Goal: Obtain resource: Download file/media

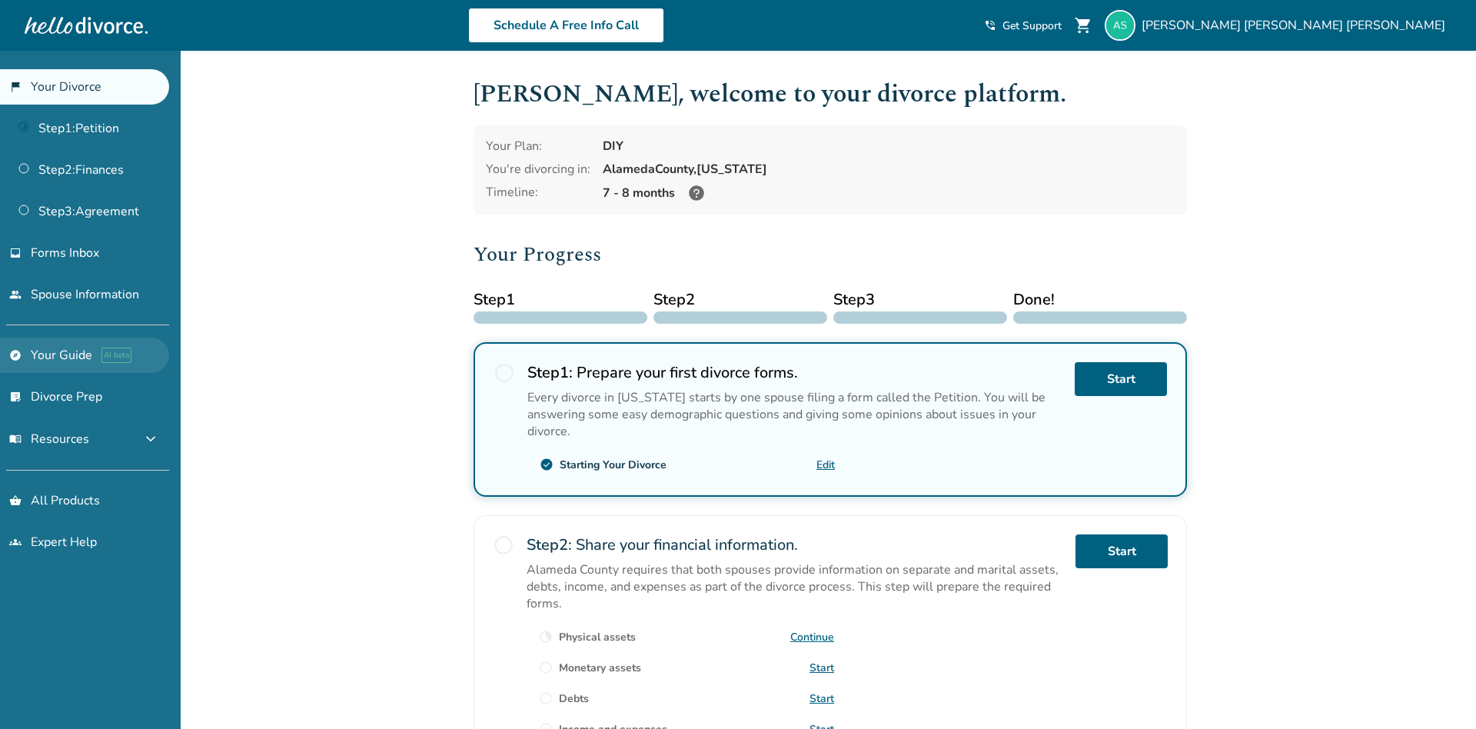
click at [110, 352] on span "AI beta" at bounding box center [116, 355] width 30 height 15
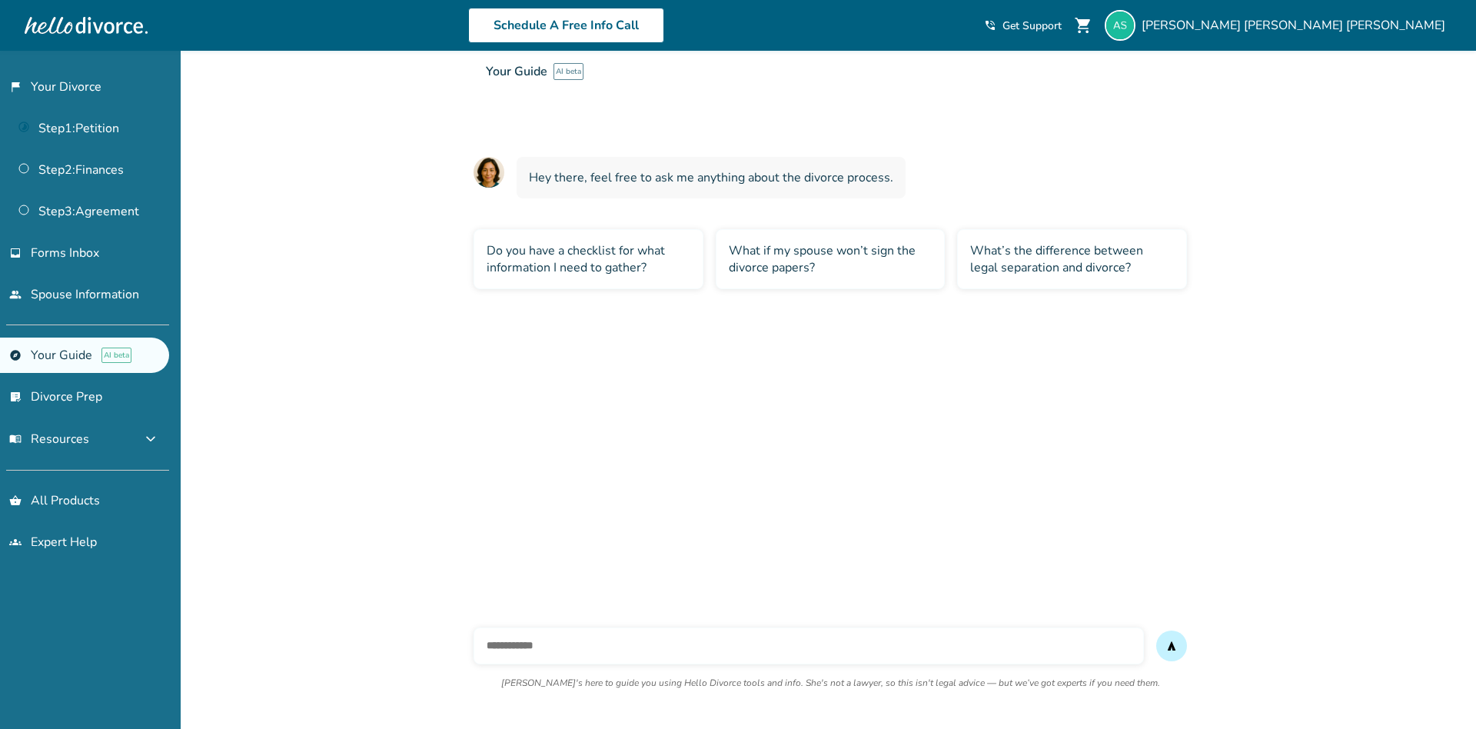
scroll to position [51, 0]
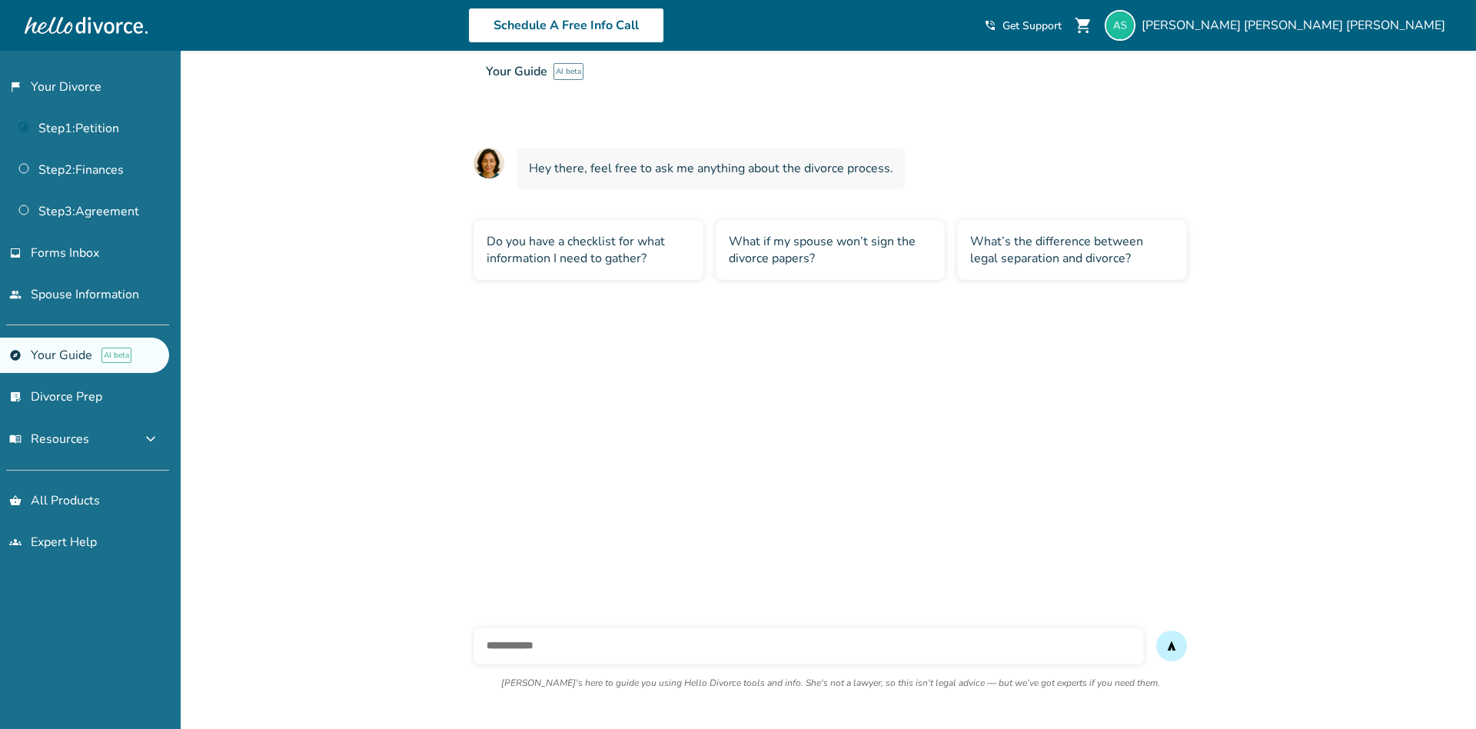
click at [583, 643] on input "text" at bounding box center [809, 645] width 670 height 37
type input "**********"
click at [1156, 630] on button "send" at bounding box center [1171, 645] width 31 height 31
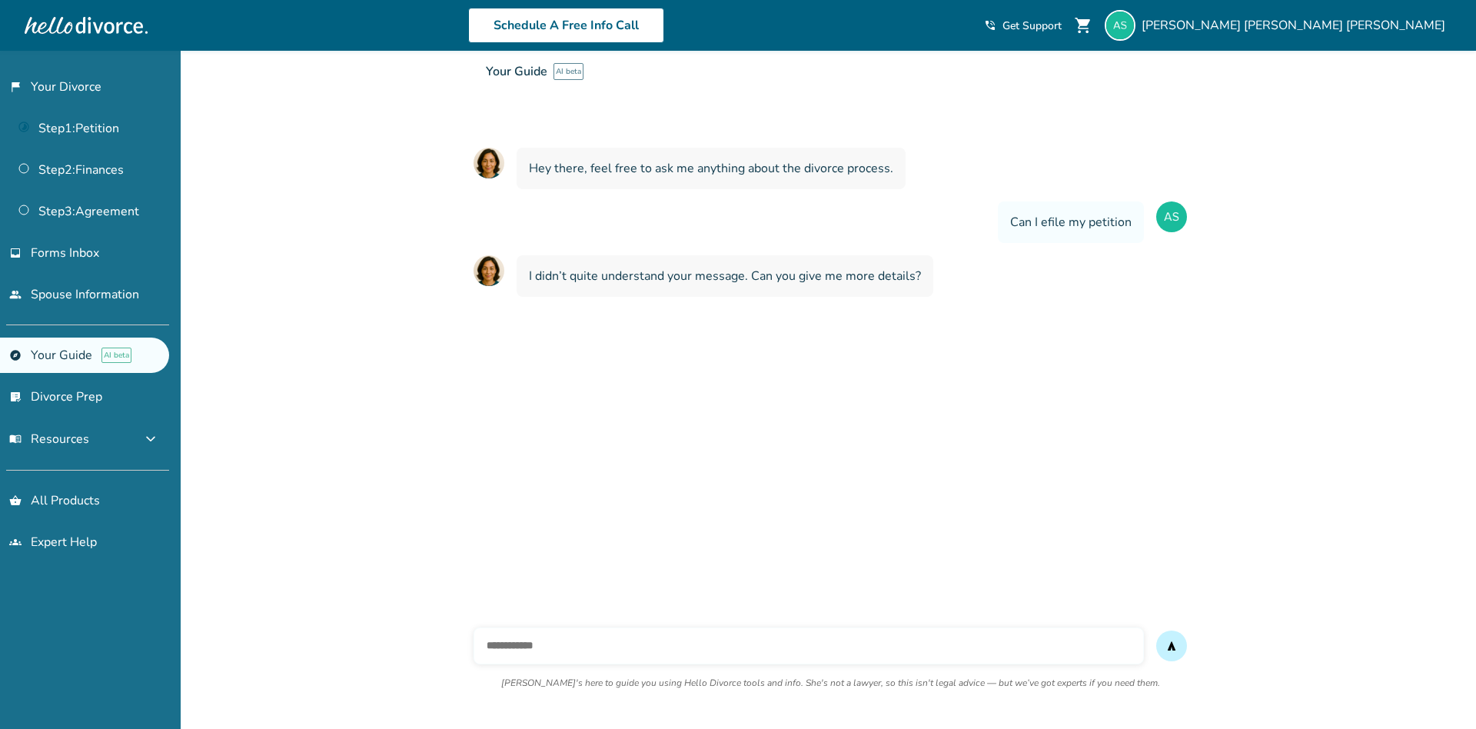
click at [577, 650] on input "text" at bounding box center [809, 645] width 670 height 37
type input "**********"
click at [1156, 630] on button "send" at bounding box center [1171, 645] width 31 height 31
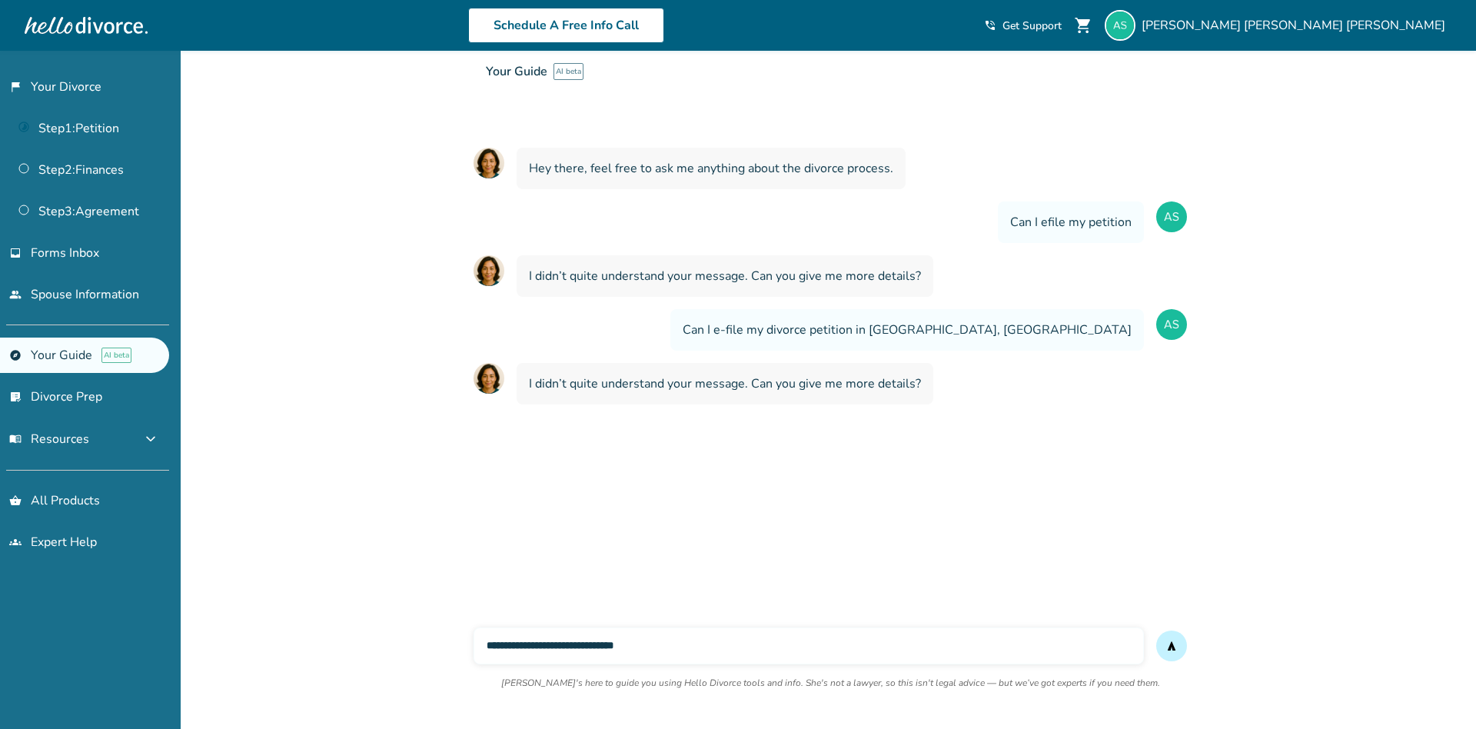
type input "**********"
click at [1156, 630] on button "send" at bounding box center [1171, 645] width 31 height 31
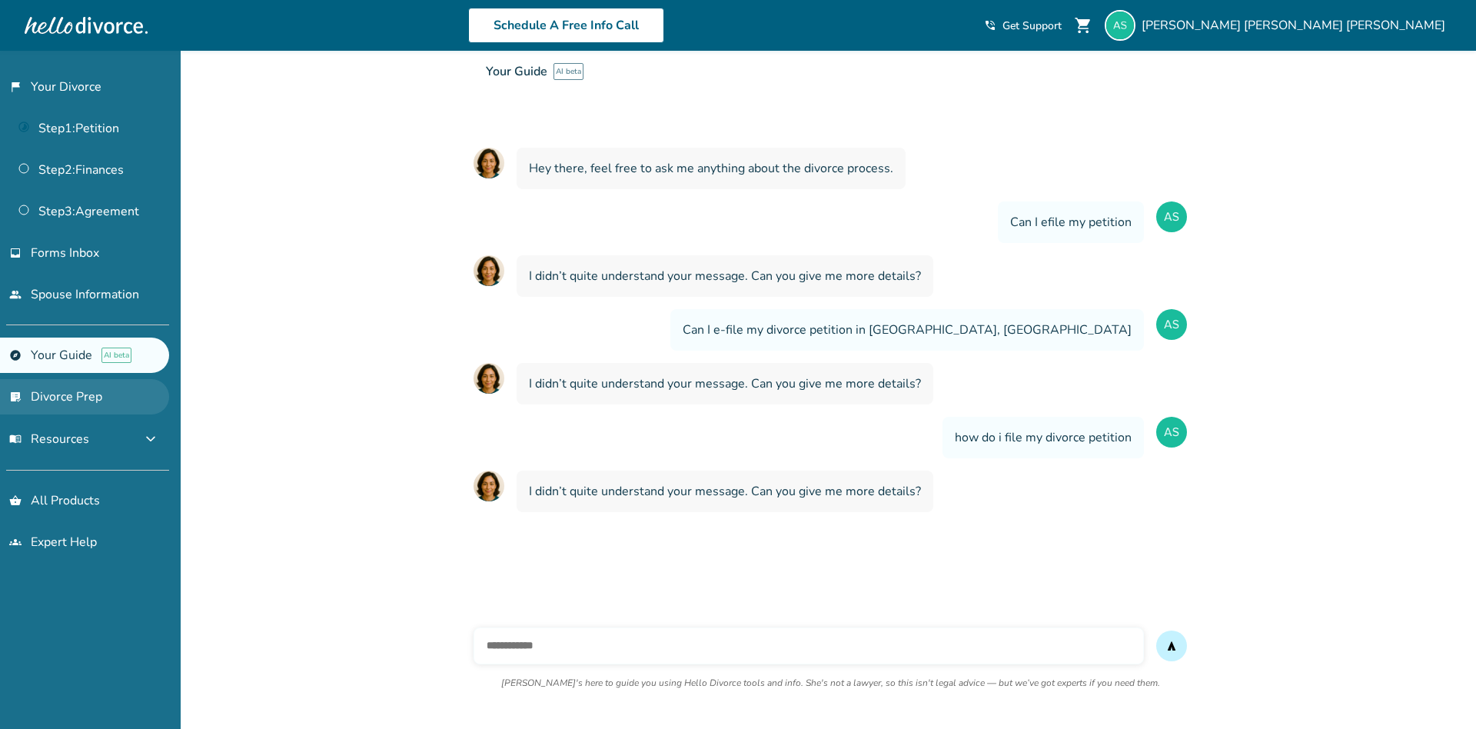
click at [75, 395] on link "list_alt_check Divorce Prep" at bounding box center [84, 396] width 169 height 35
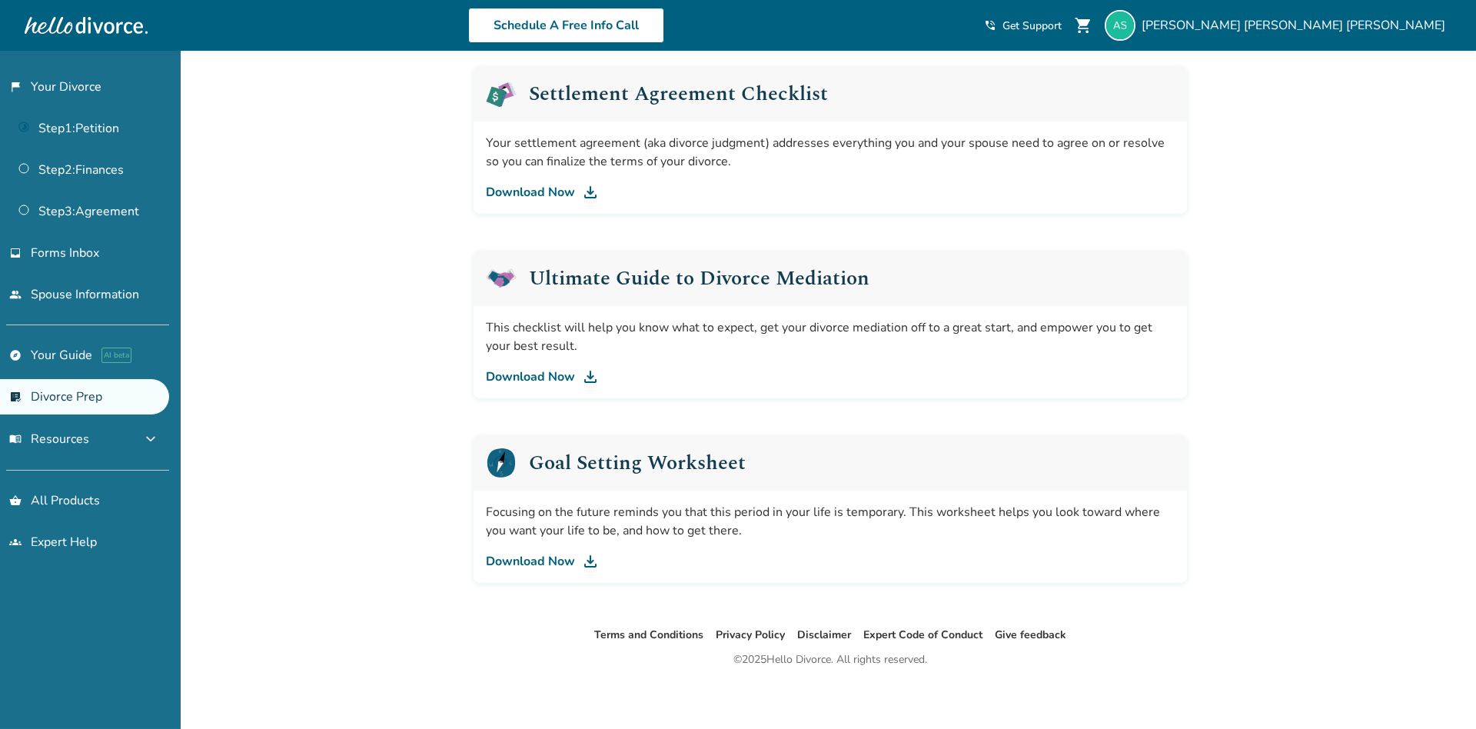
scroll to position [777, 0]
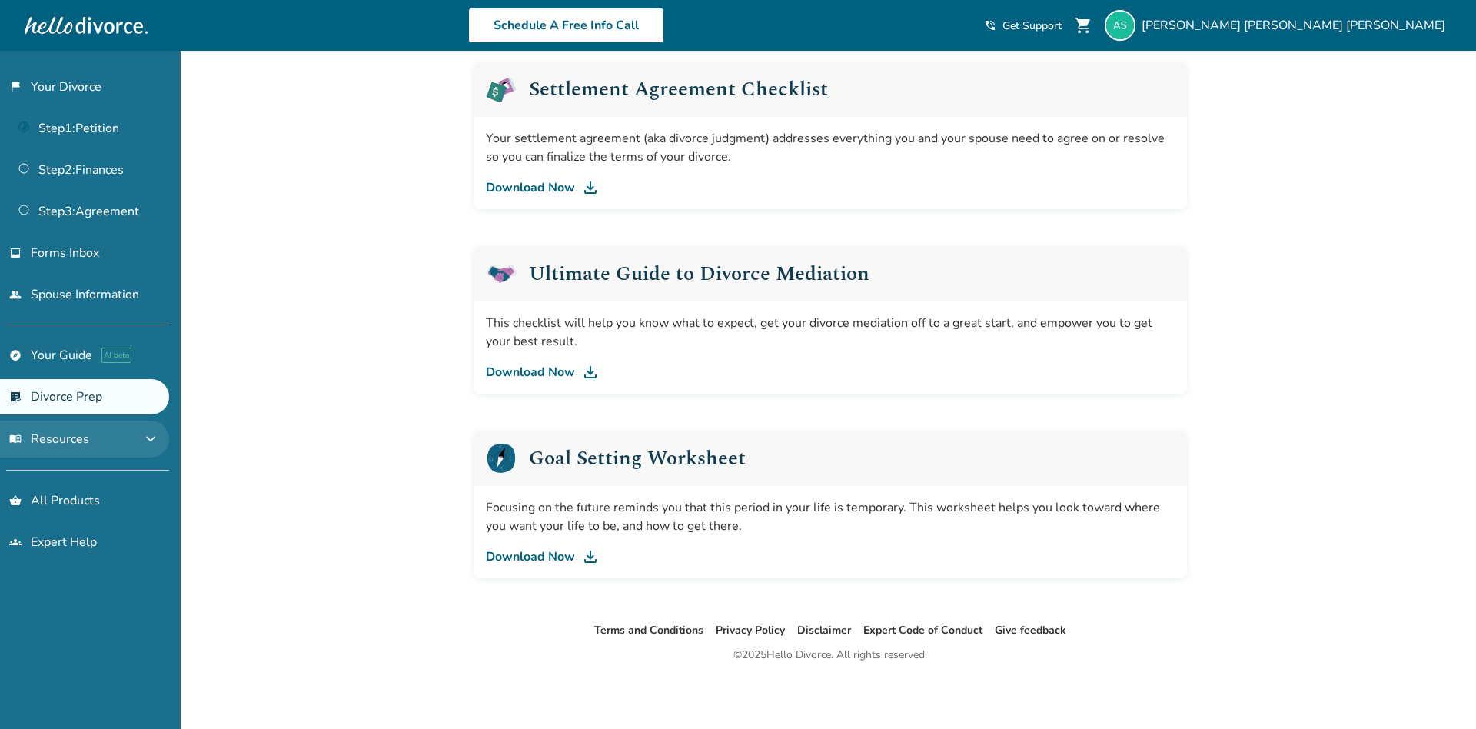
click at [69, 434] on span "menu_book Resources" at bounding box center [49, 439] width 80 height 17
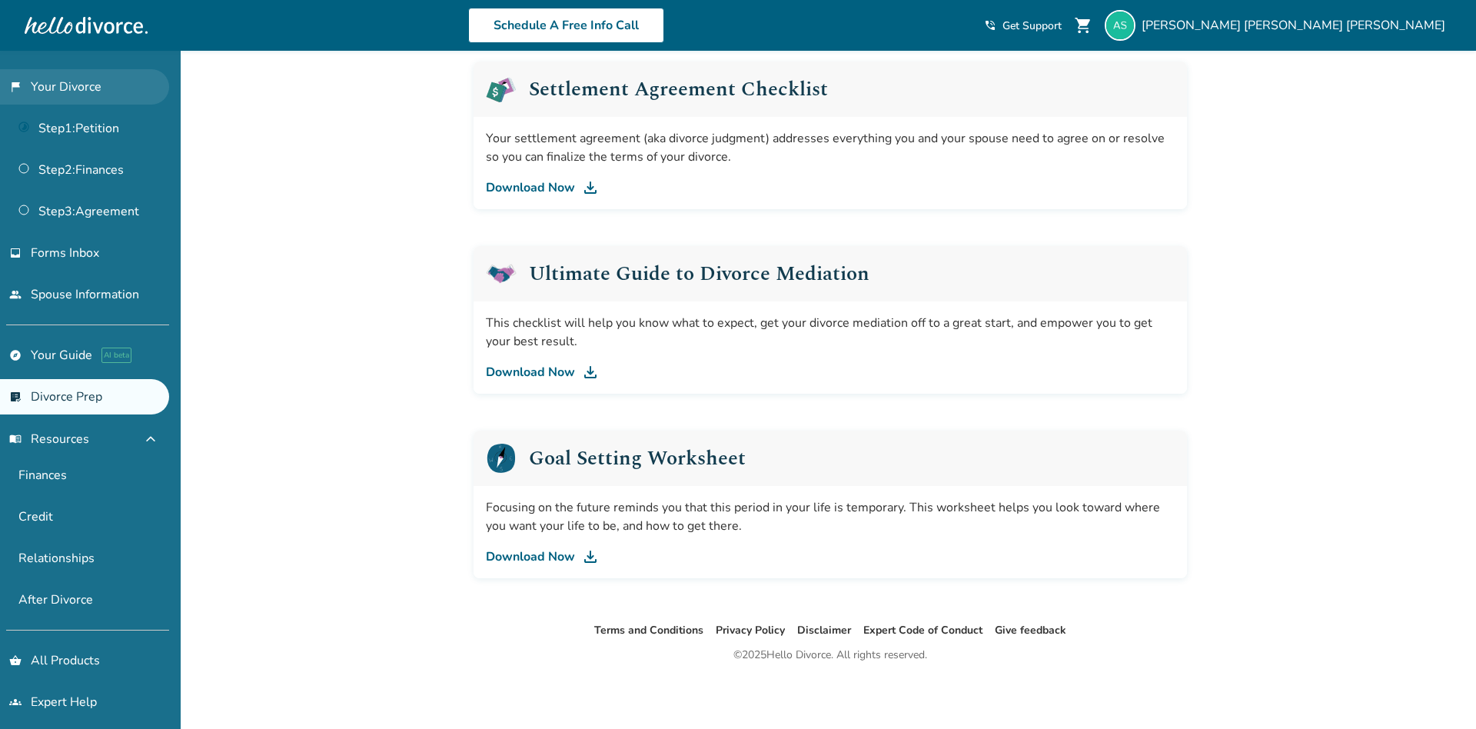
click at [85, 93] on link "flag_2 Your Divorce" at bounding box center [84, 86] width 169 height 35
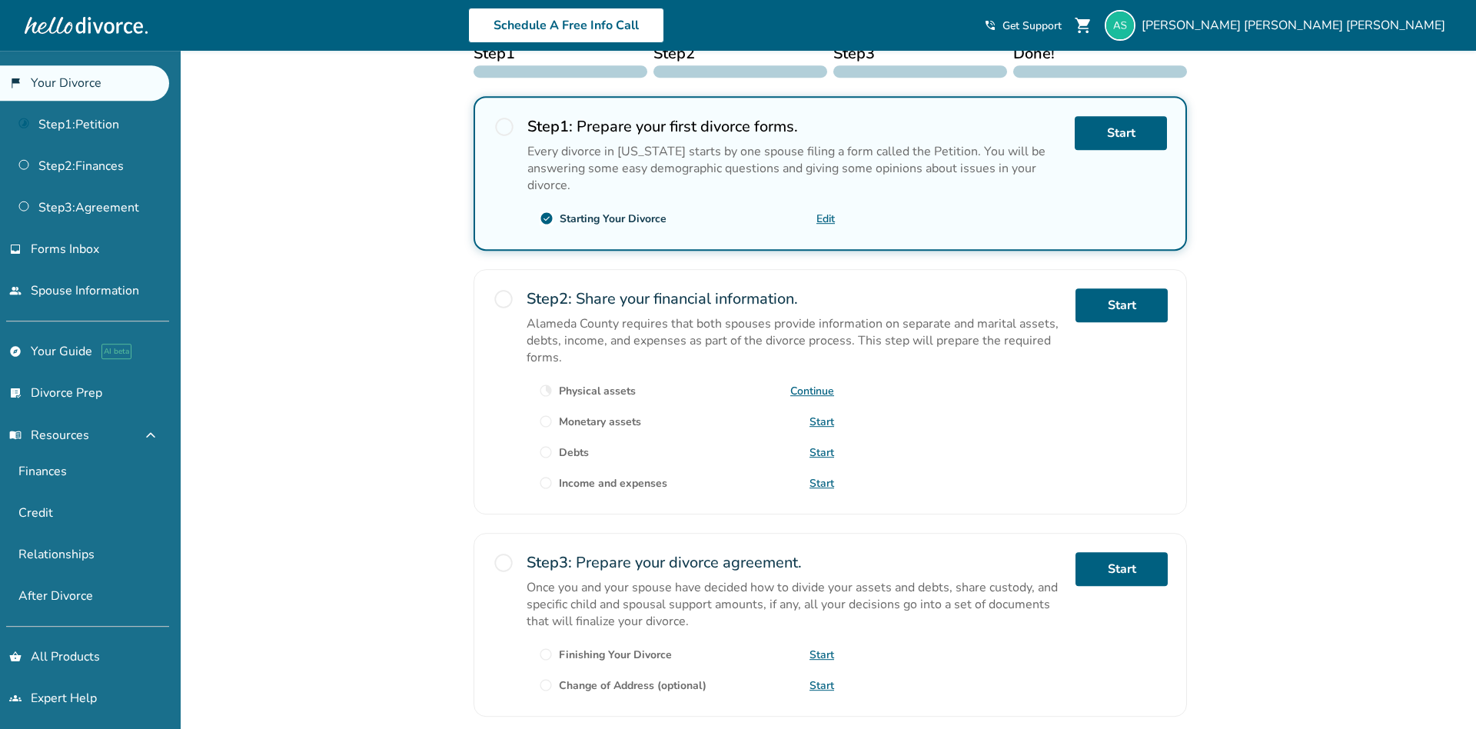
scroll to position [261, 0]
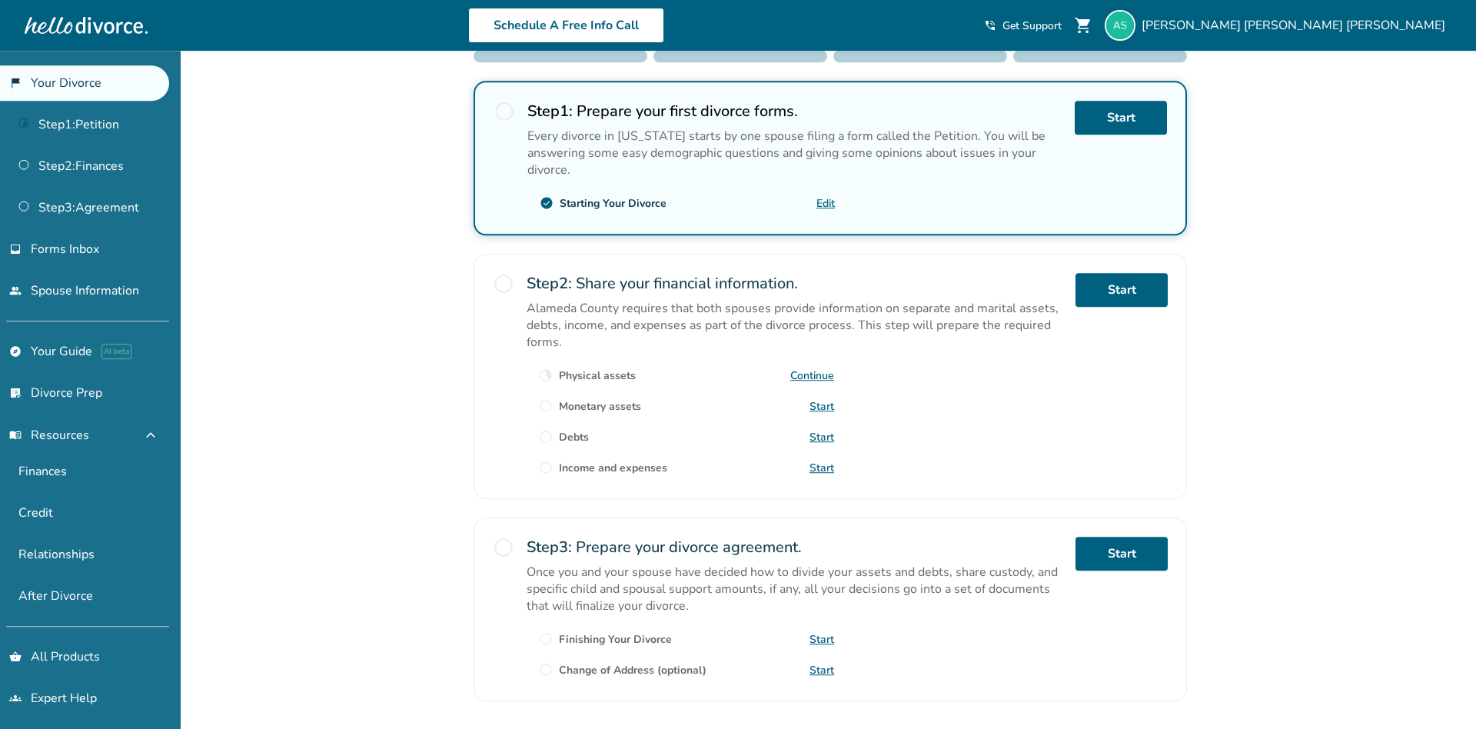
click at [401, 144] on div "Added to cart [PERSON_NAME] , welcome to your divorce platform. Your Plan: DIY …" at bounding box center [738, 311] width 1476 height 1044
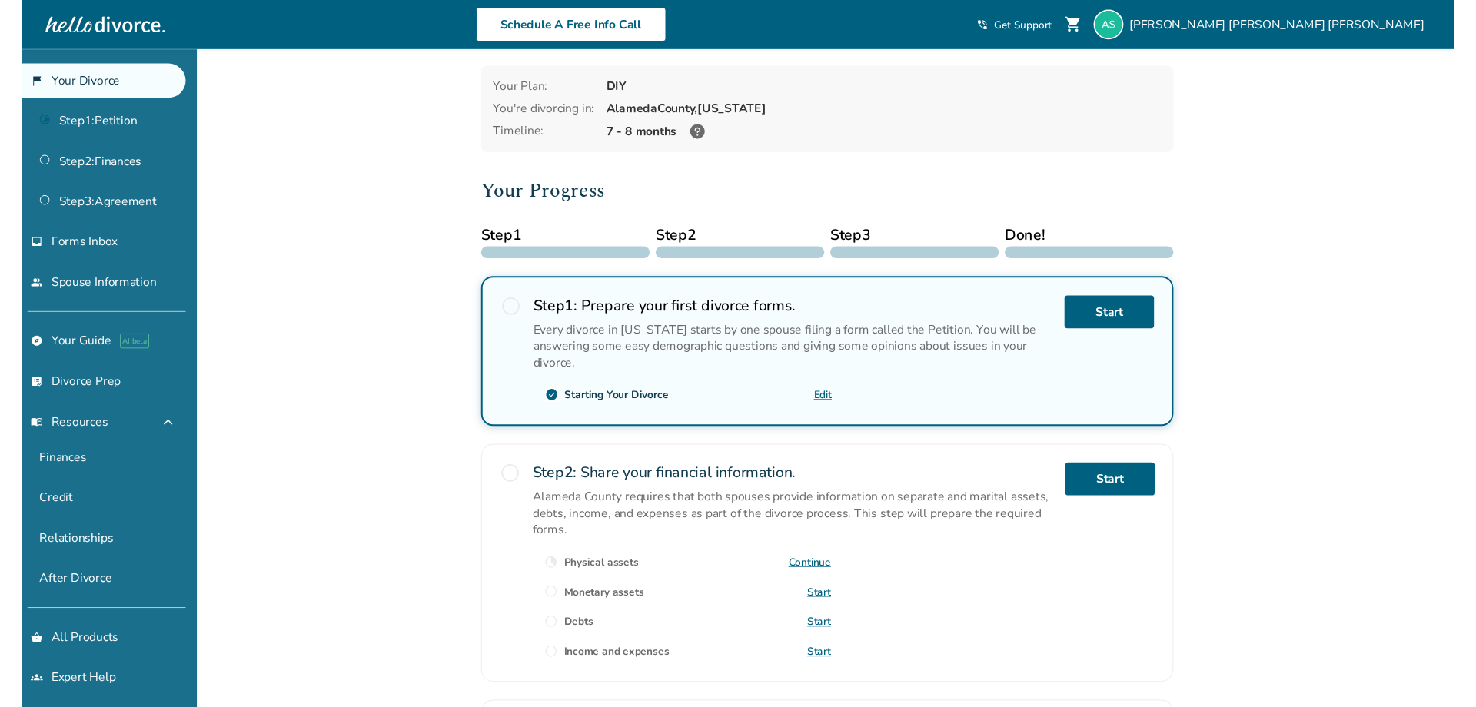
scroll to position [0, 0]
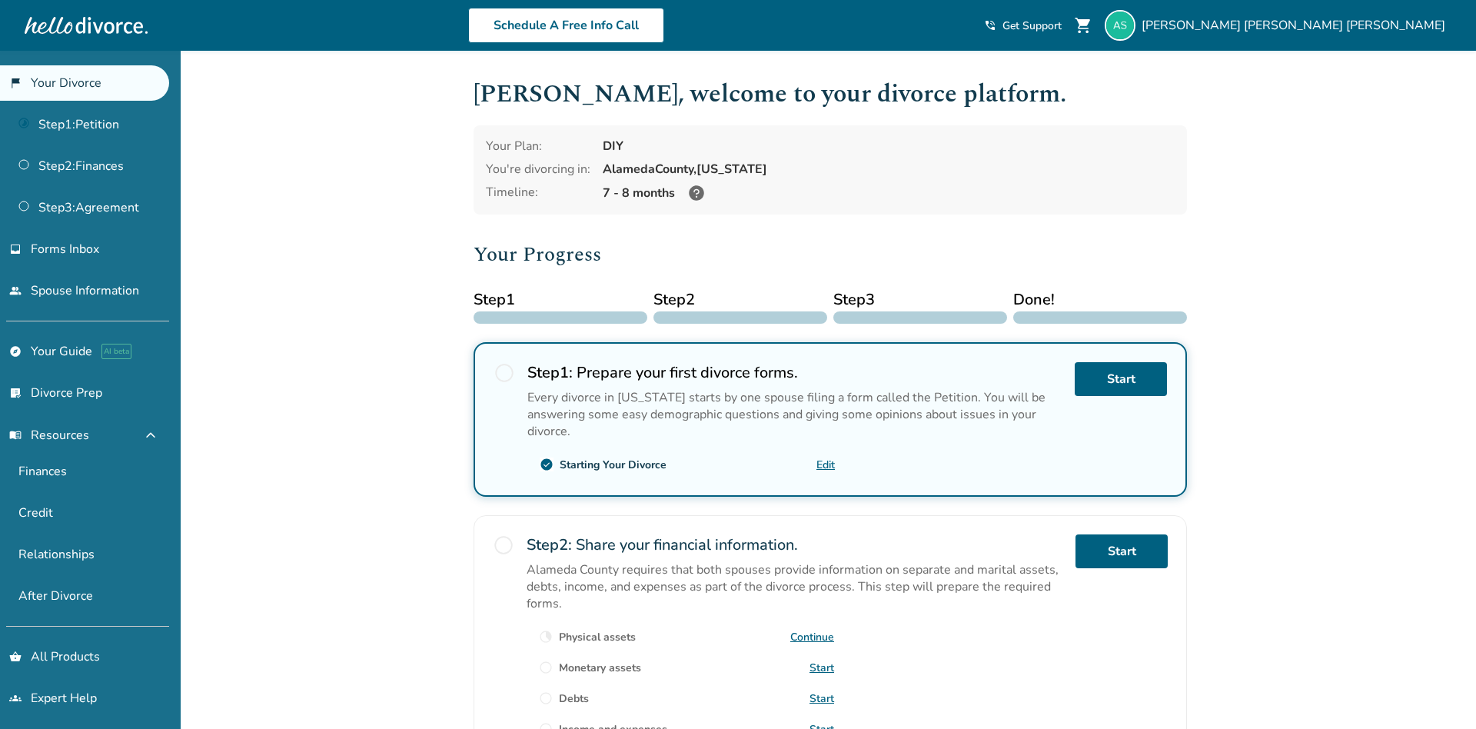
click at [802, 632] on link "Continue" at bounding box center [812, 637] width 44 height 15
click at [1378, 26] on span "[PERSON_NAME] [PERSON_NAME]" at bounding box center [1297, 25] width 310 height 17
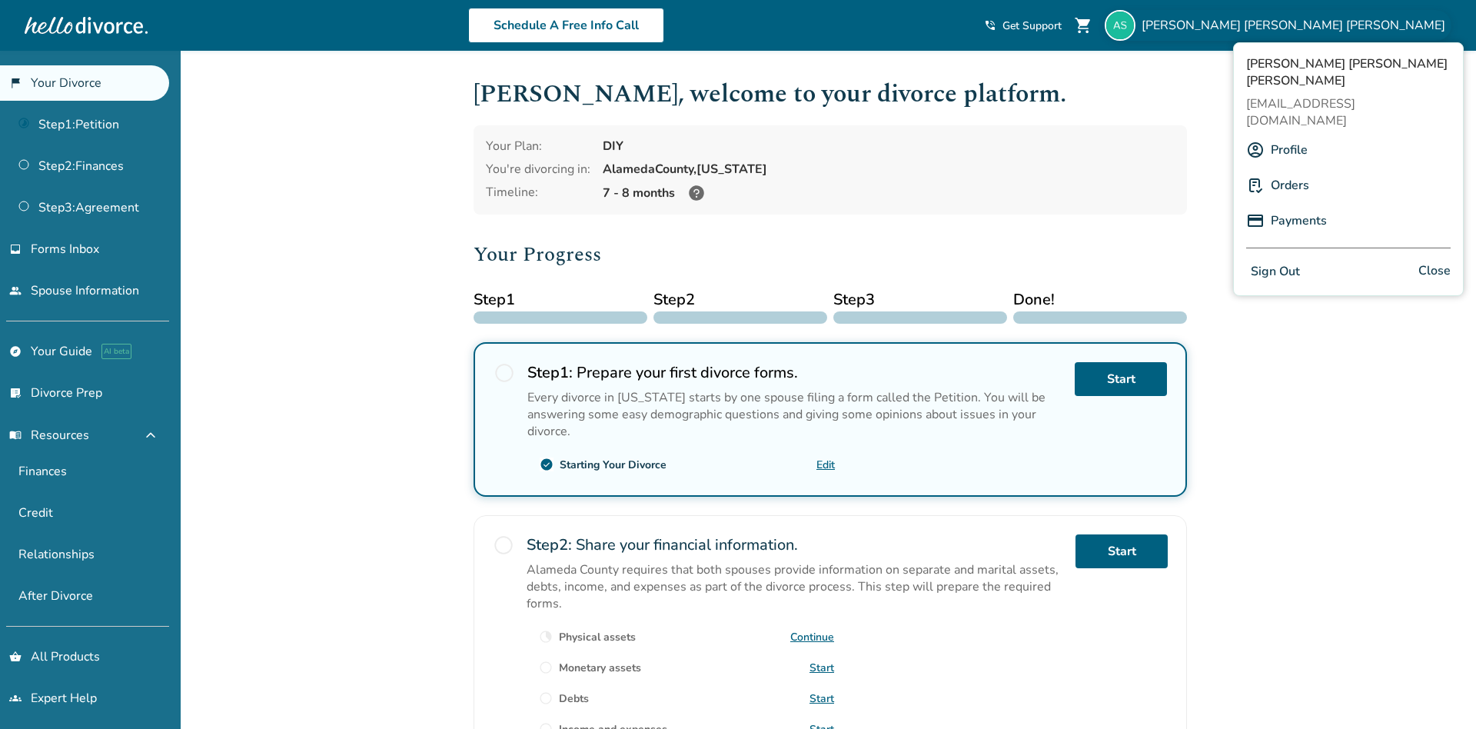
click at [1290, 171] on link "Orders" at bounding box center [1290, 185] width 38 height 29
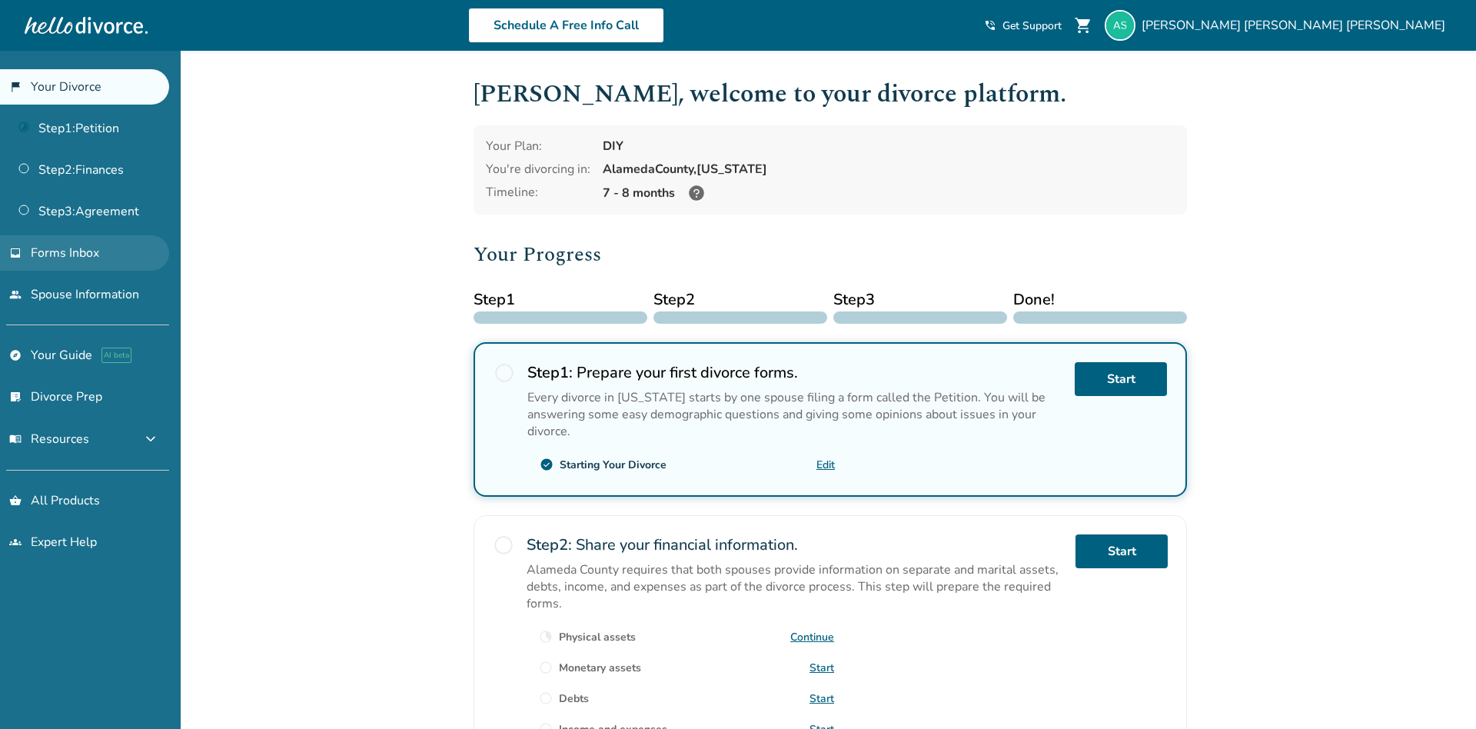
click at [96, 249] on span "Forms Inbox" at bounding box center [65, 252] width 68 height 17
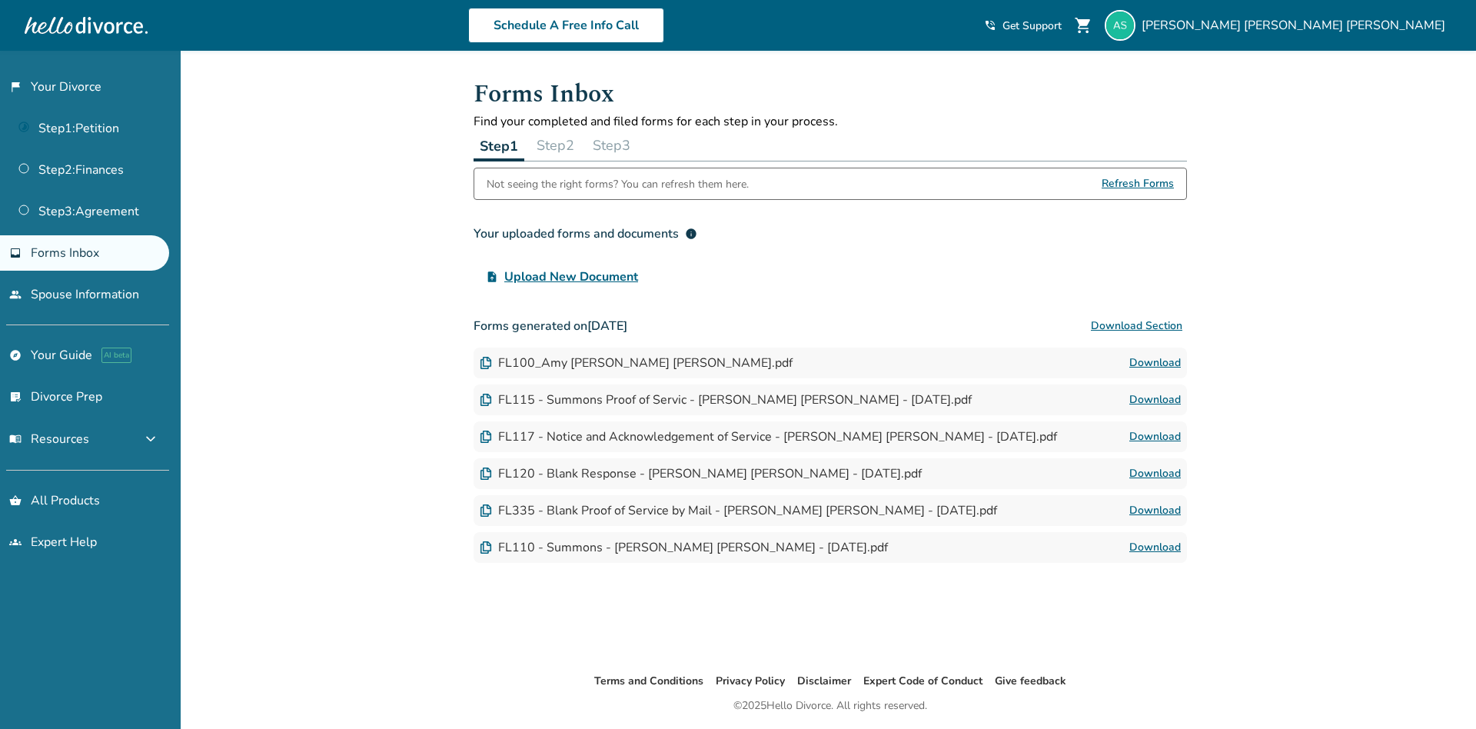
click at [1156, 364] on link "Download" at bounding box center [1155, 363] width 52 height 18
click at [667, 405] on div "FL115 - Summons Proof of Servic - Amy Stout Moran - 2025-10-08.pdf" at bounding box center [726, 399] width 492 height 17
click at [1158, 399] on link "Download" at bounding box center [1155, 400] width 52 height 18
click at [1158, 542] on link "Download" at bounding box center [1155, 547] width 52 height 18
